Goal: Task Accomplishment & Management: Manage account settings

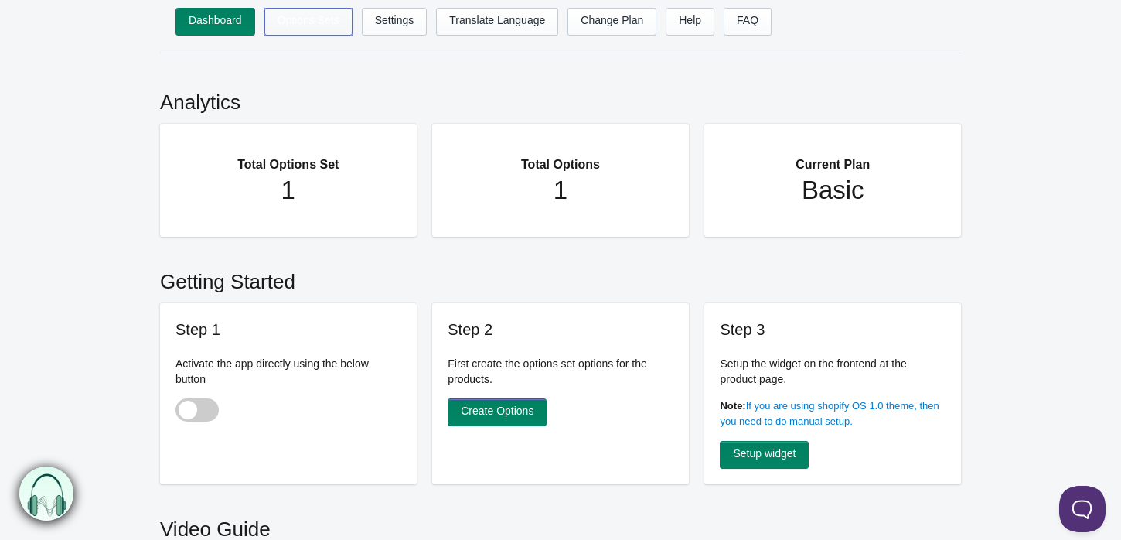
click at [313, 22] on link "Options Sets" at bounding box center [308, 22] width 88 height 28
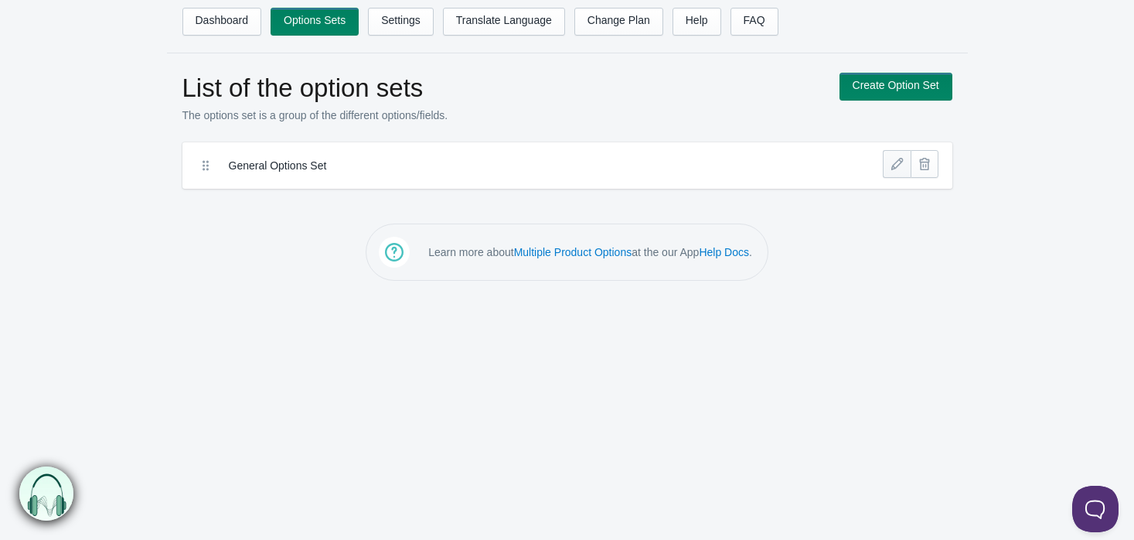
click at [896, 169] on link at bounding box center [897, 164] width 28 height 28
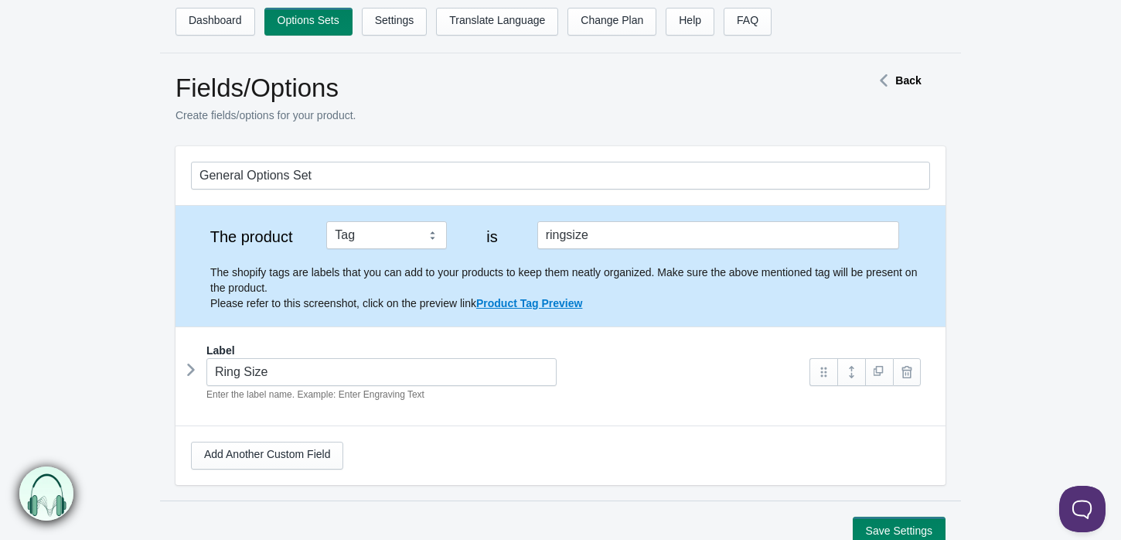
click at [191, 370] on icon at bounding box center [191, 369] width 0 height 23
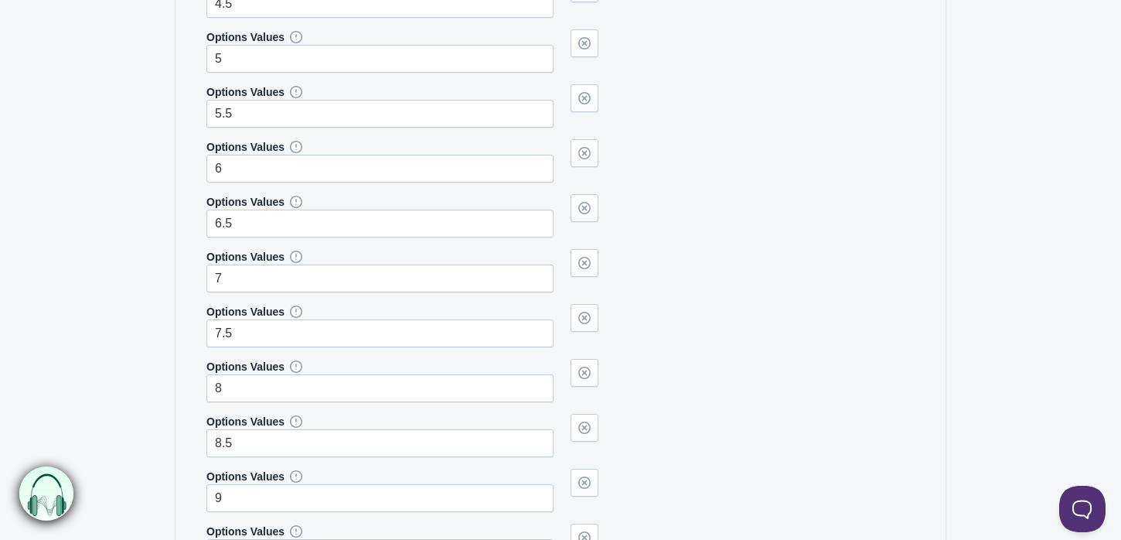
scroll to position [782, 0]
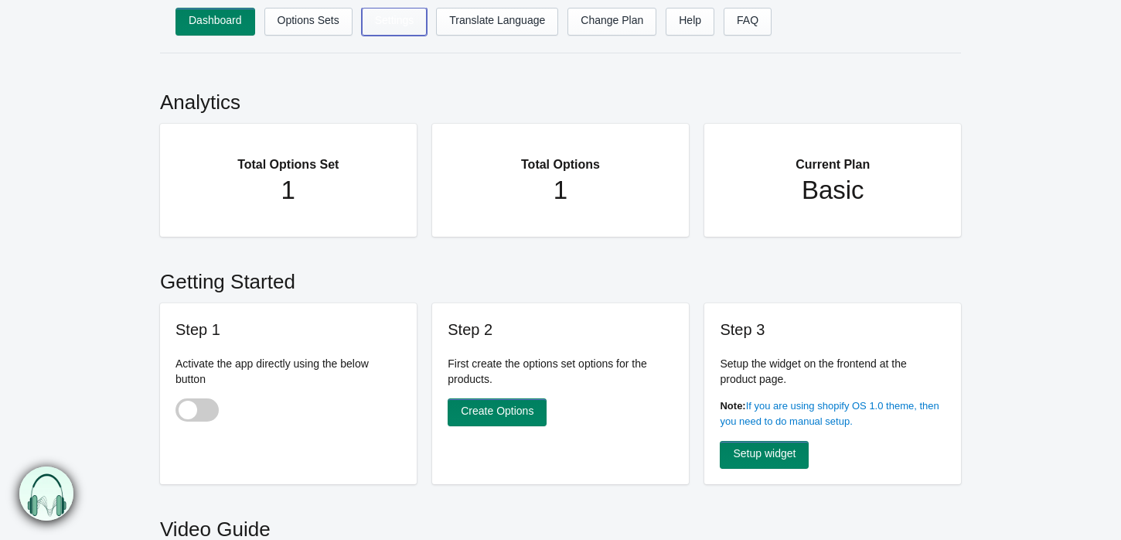
click at [406, 26] on link "Settings" at bounding box center [395, 22] width 66 height 28
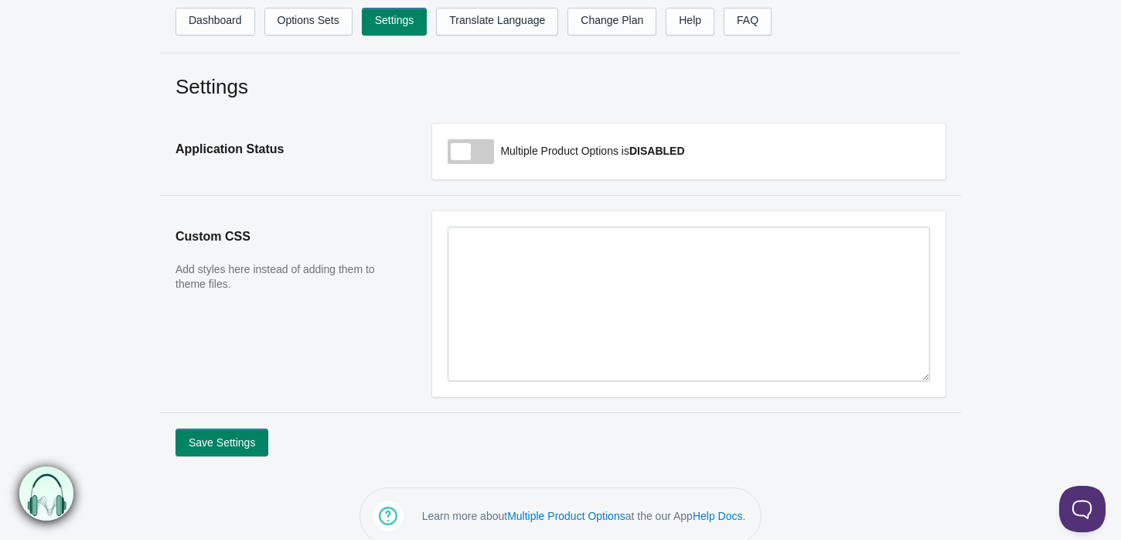
click at [468, 152] on span at bounding box center [471, 151] width 46 height 25
click at [449, 152] on input "checkbox" at bounding box center [449, 153] width 2 height 2
checkbox input "true"
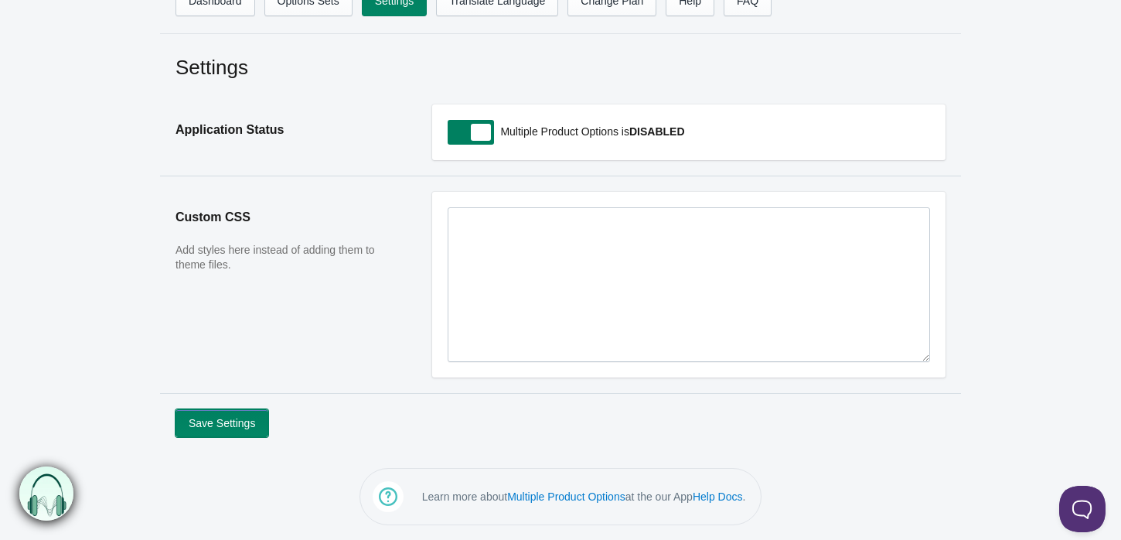
click at [232, 428] on button "Save Settings" at bounding box center [221, 423] width 93 height 28
